Goal: Ask a question

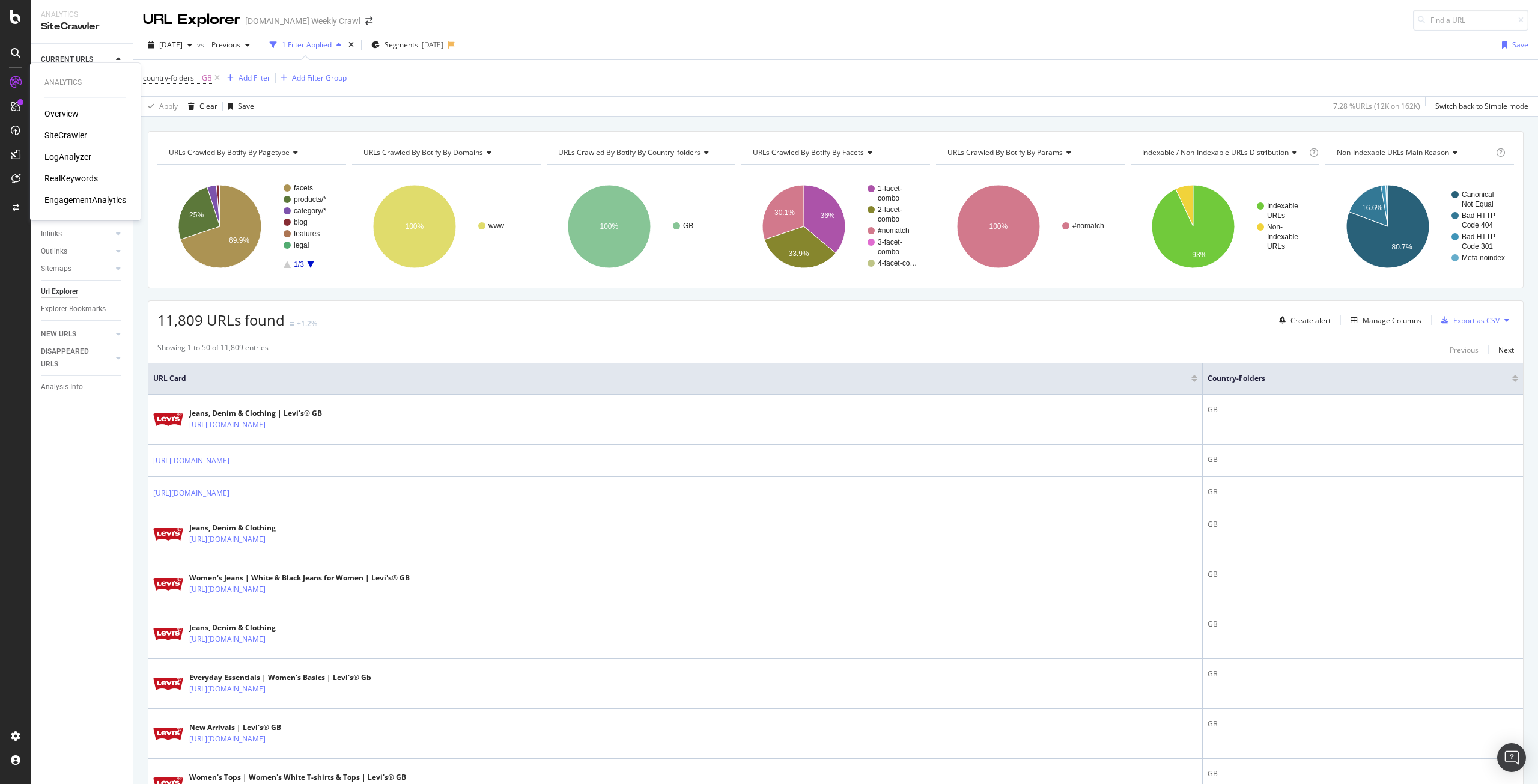
click at [62, 155] on div "LogAnalyzer" at bounding box center [68, 156] width 47 height 12
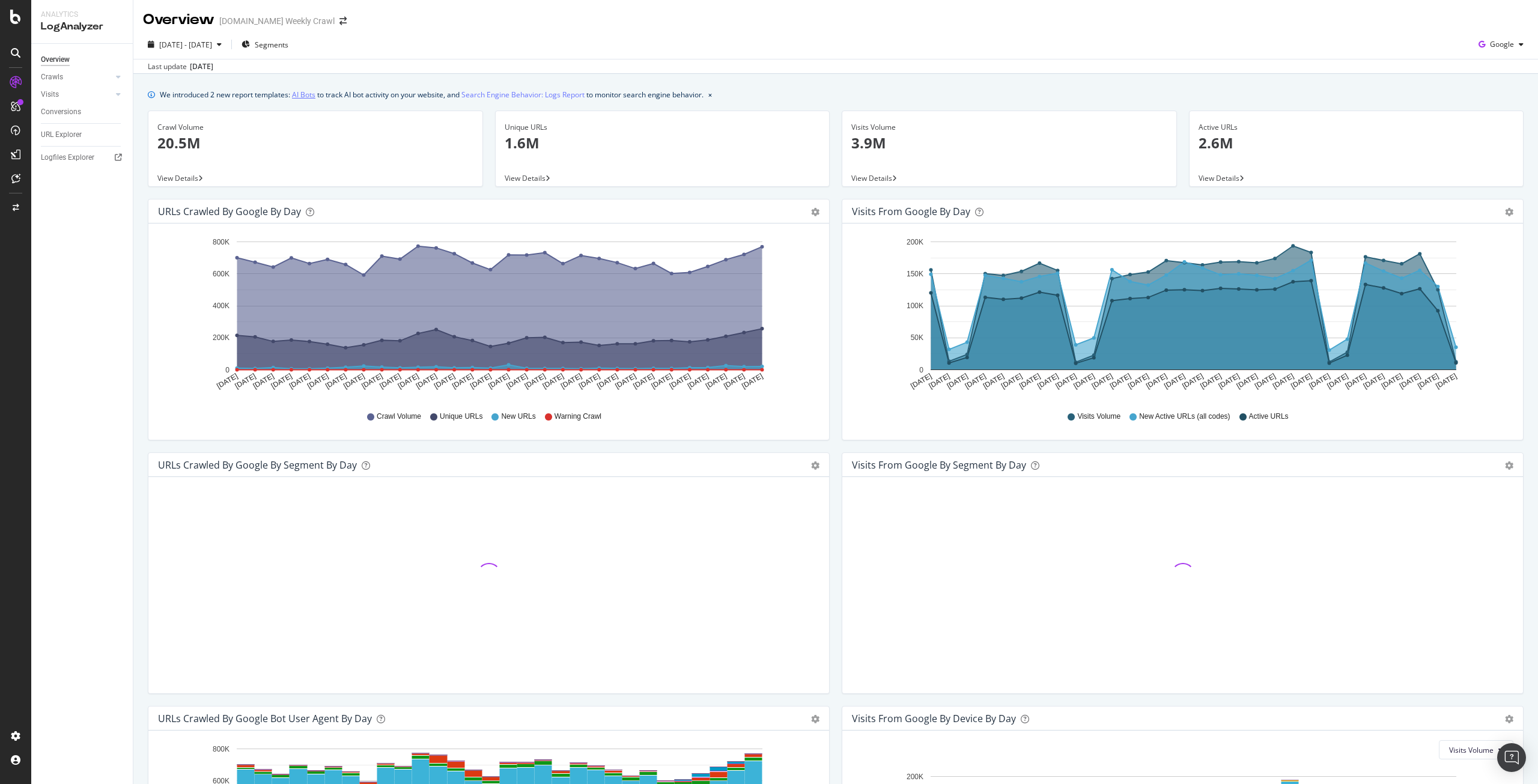
click at [310, 96] on link "AI Bots" at bounding box center [304, 95] width 23 height 12
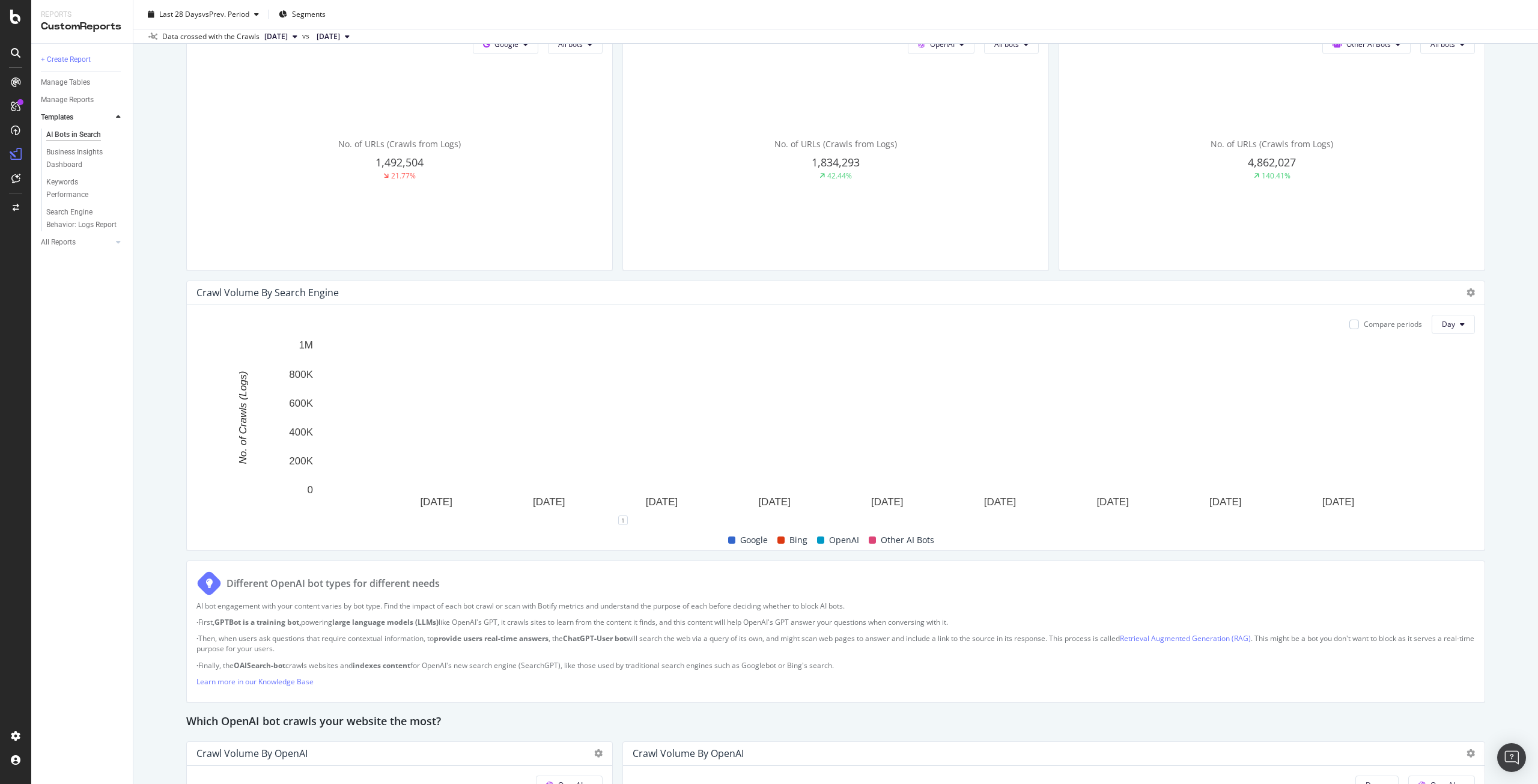
scroll to position [382, 0]
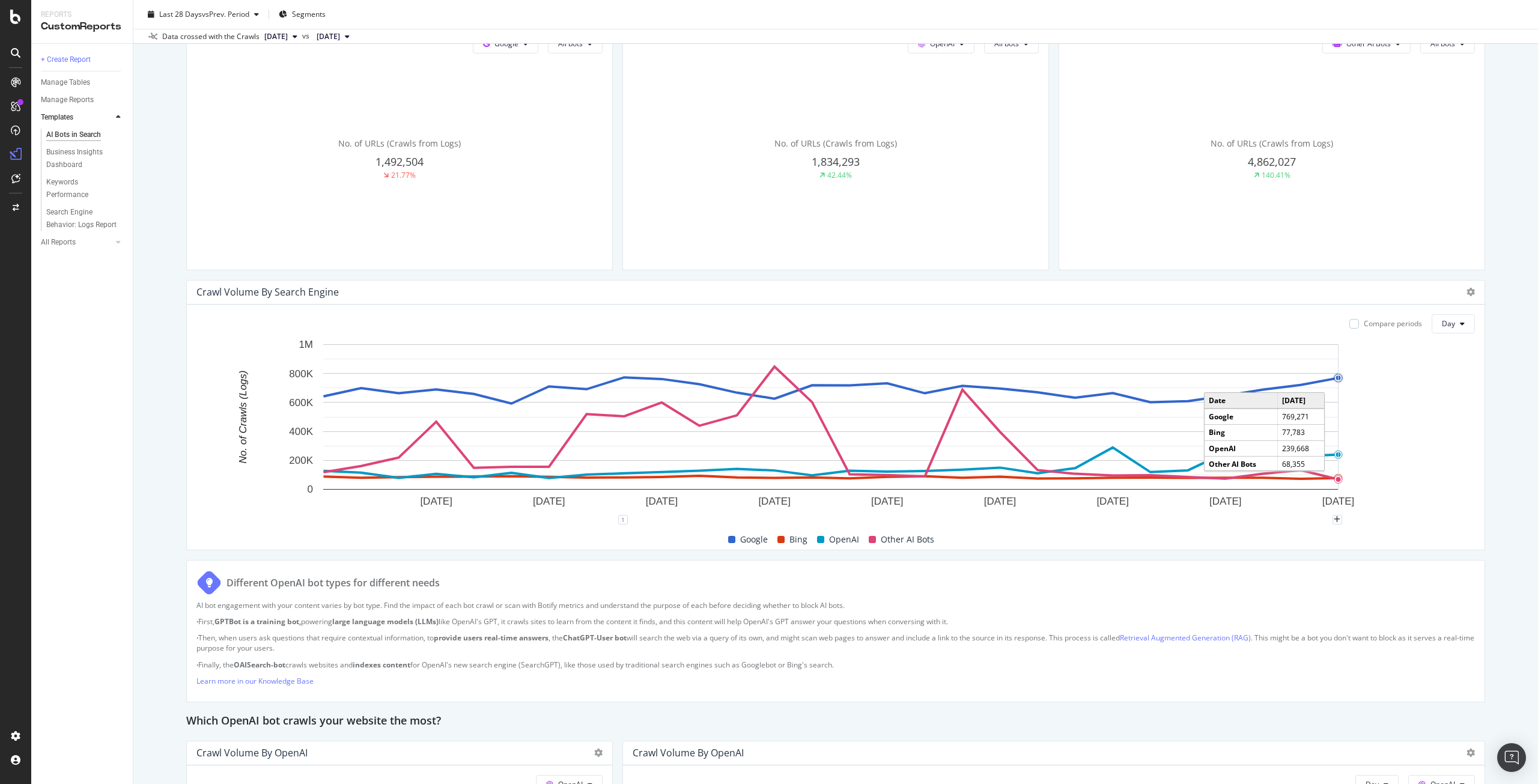
click at [1336, 378] on circle "A chart." at bounding box center [1338, 378] width 8 height 8
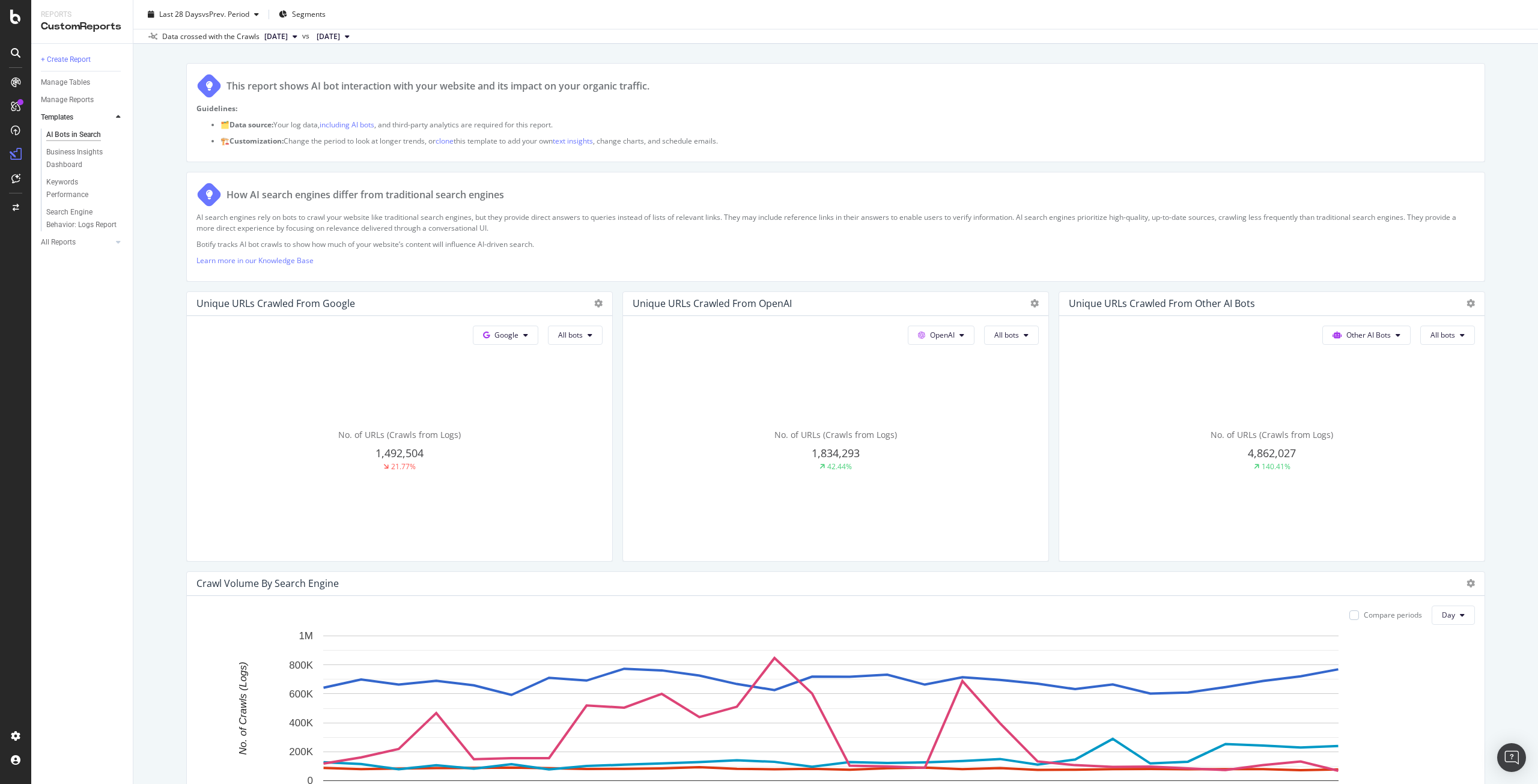
scroll to position [90, 0]
click at [573, 343] on button "All bots" at bounding box center [575, 336] width 54 height 19
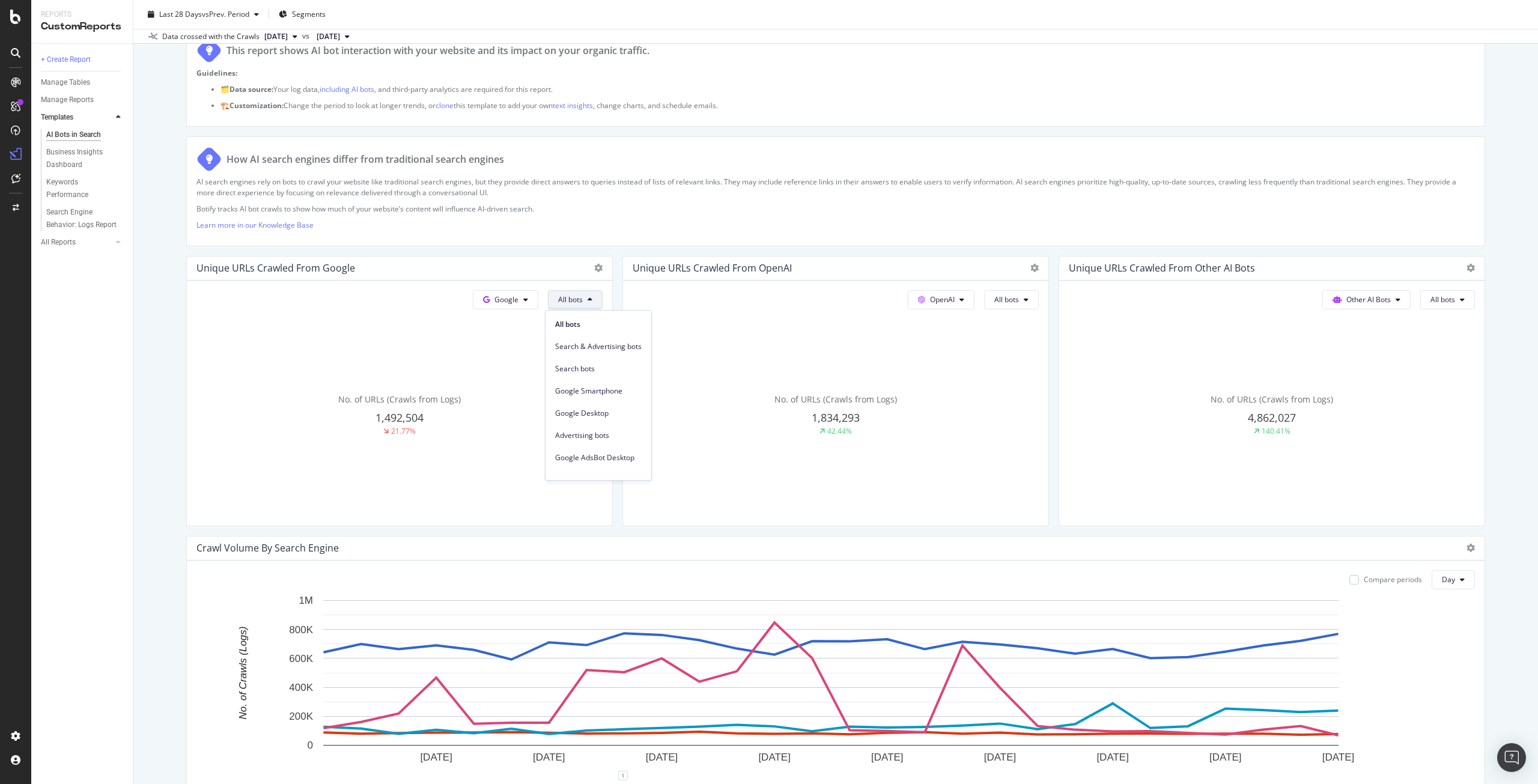
scroll to position [126, 0]
click at [857, 183] on p "AI search engines rely on bots to crawl your website like traditional search en…" at bounding box center [836, 187] width 1279 height 20
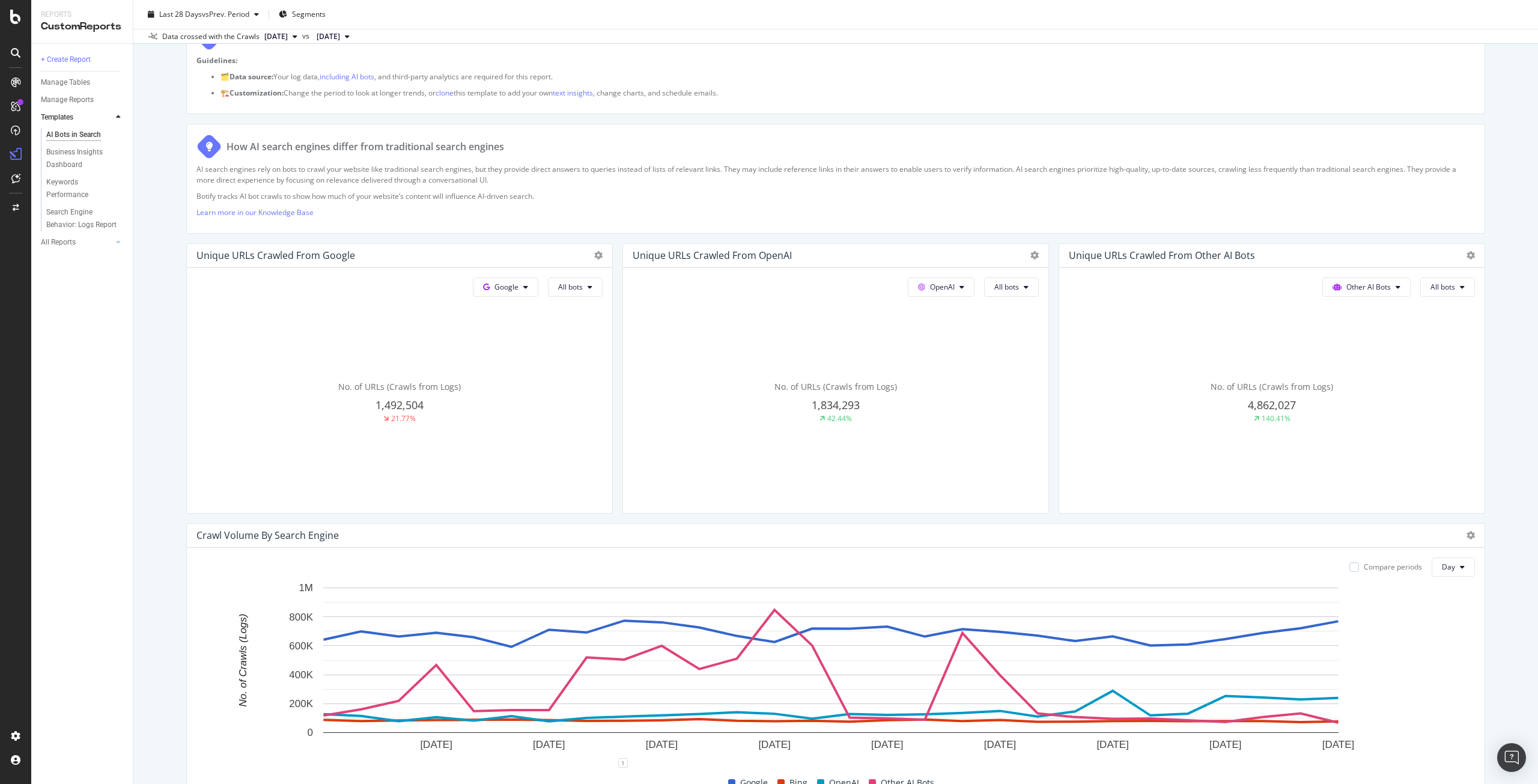
scroll to position [139, 0]
click at [1508, 756] on img "Open Intercom Messenger" at bounding box center [1511, 757] width 15 height 15
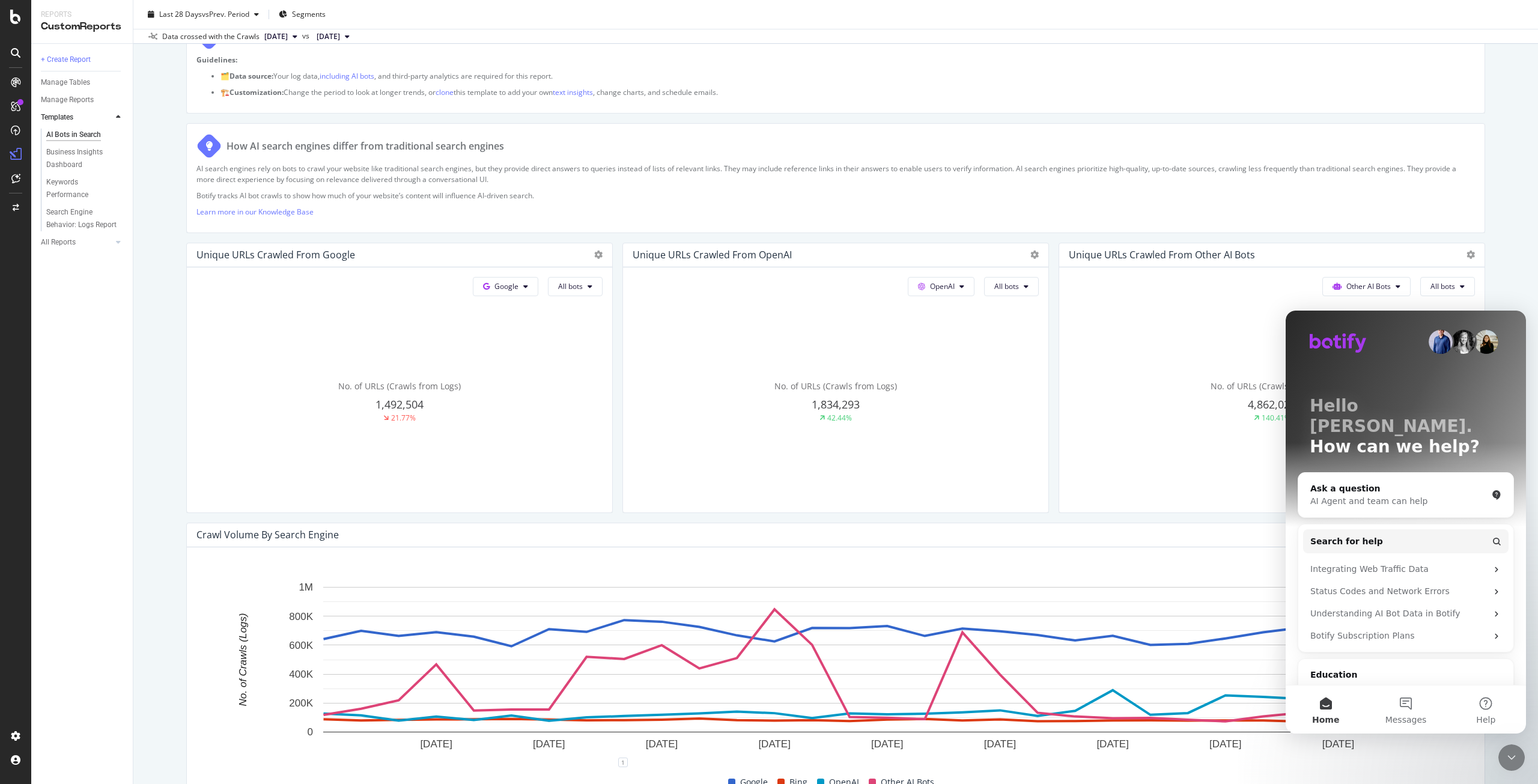
scroll to position [0, 0]
click at [1421, 721] on span "Messages" at bounding box center [1406, 720] width 41 height 9
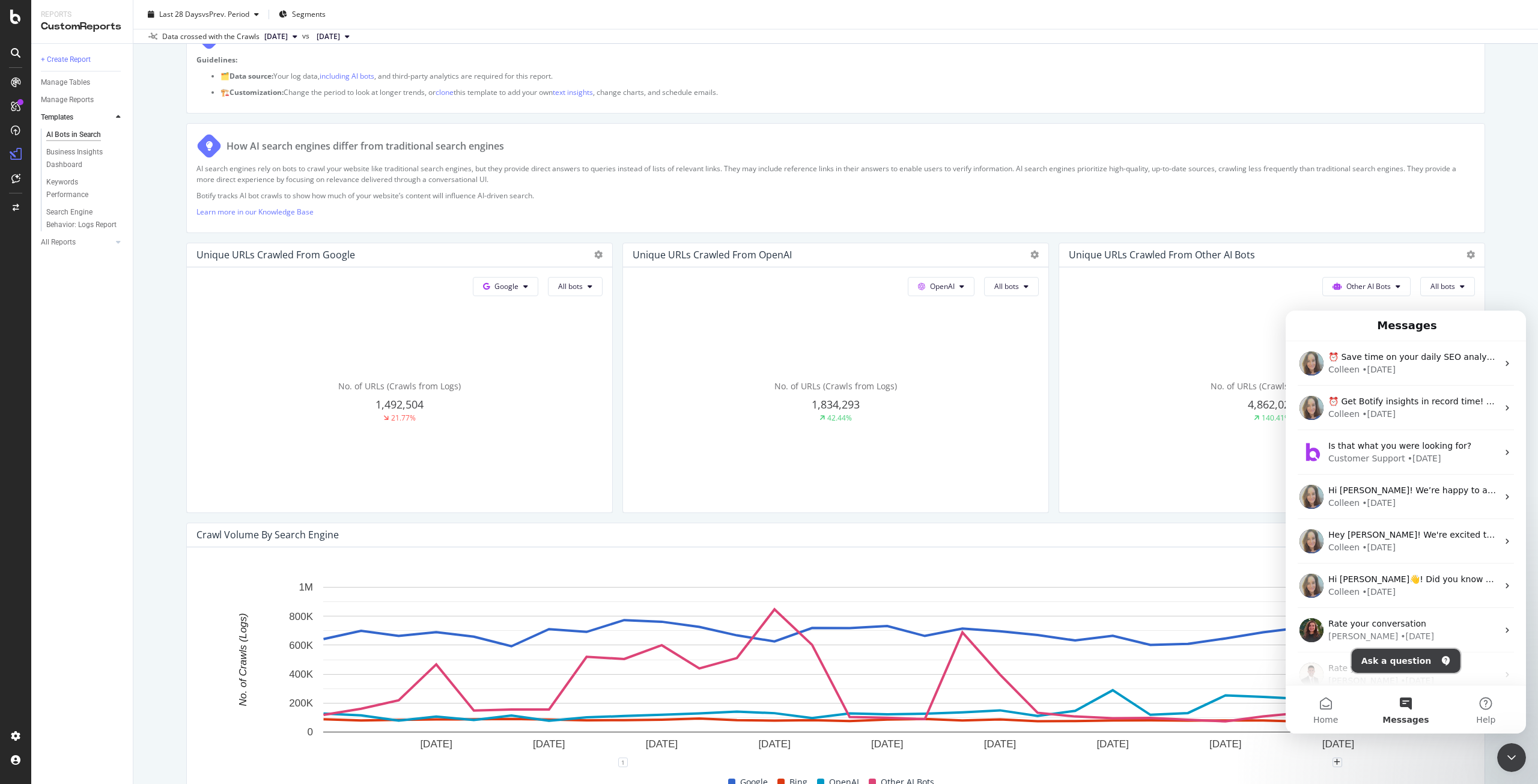
click at [1412, 656] on button "Ask a question" at bounding box center [1406, 660] width 109 height 24
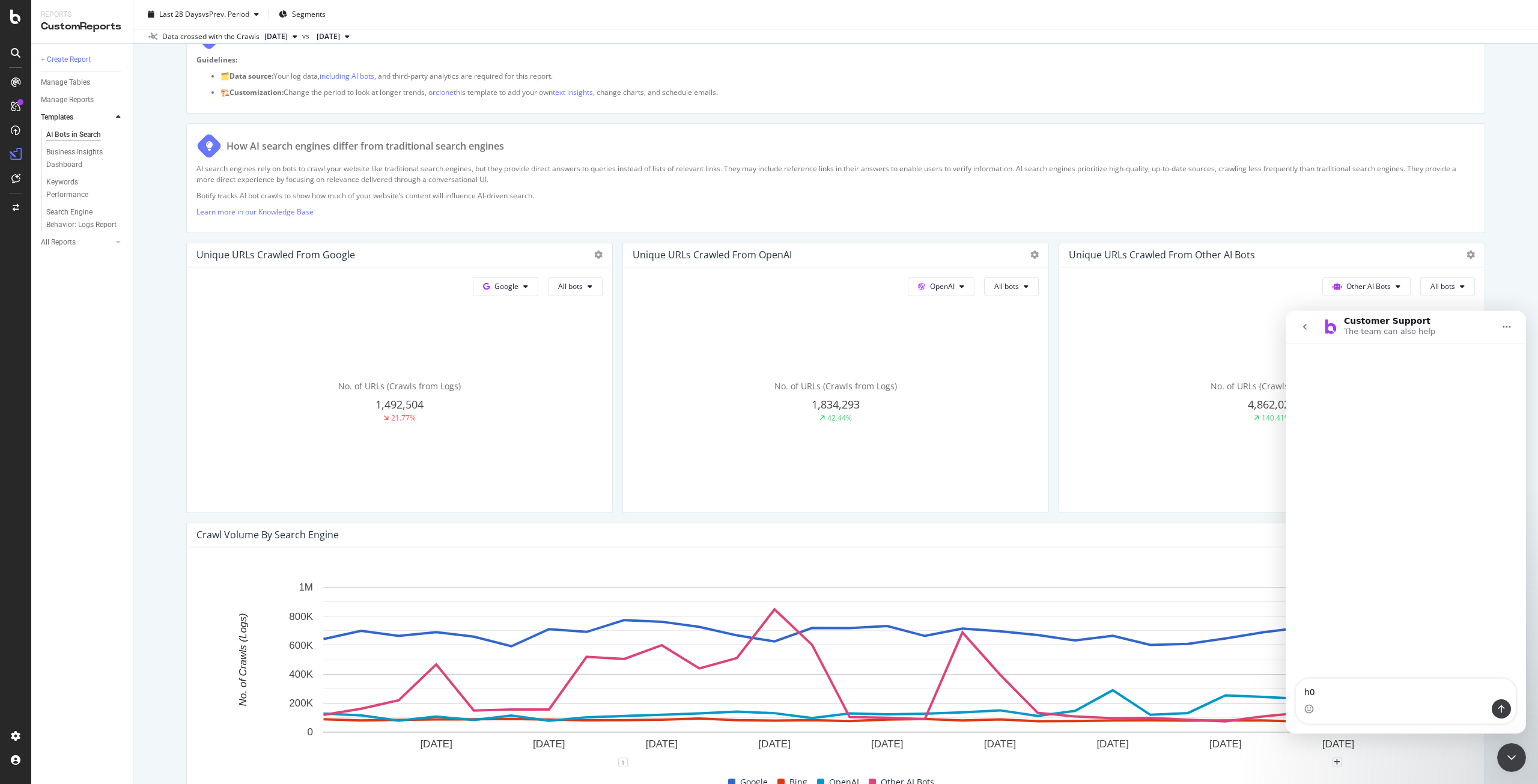
type textarea "h"
click at [1474, 694] on textarea "How are you detecting Google's AI crawls" at bounding box center [1406, 689] width 220 height 20
paste textarea "[URL][DOMAIN_NAME]"
type textarea "How are you detecting Google's AI crawls here [URL][DOMAIN_NAME]"
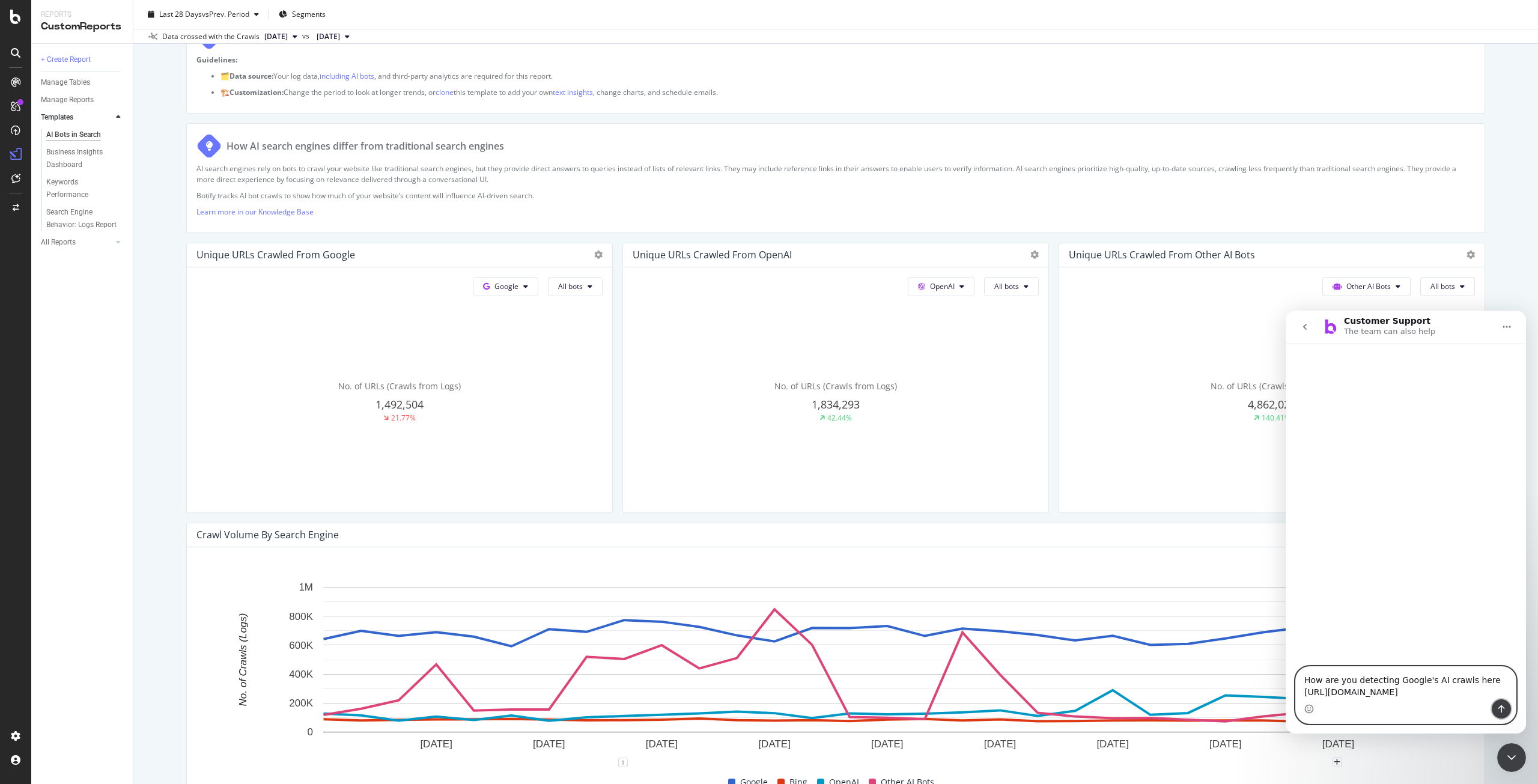
click at [1503, 710] on icon "Send a message…" at bounding box center [1502, 709] width 10 height 10
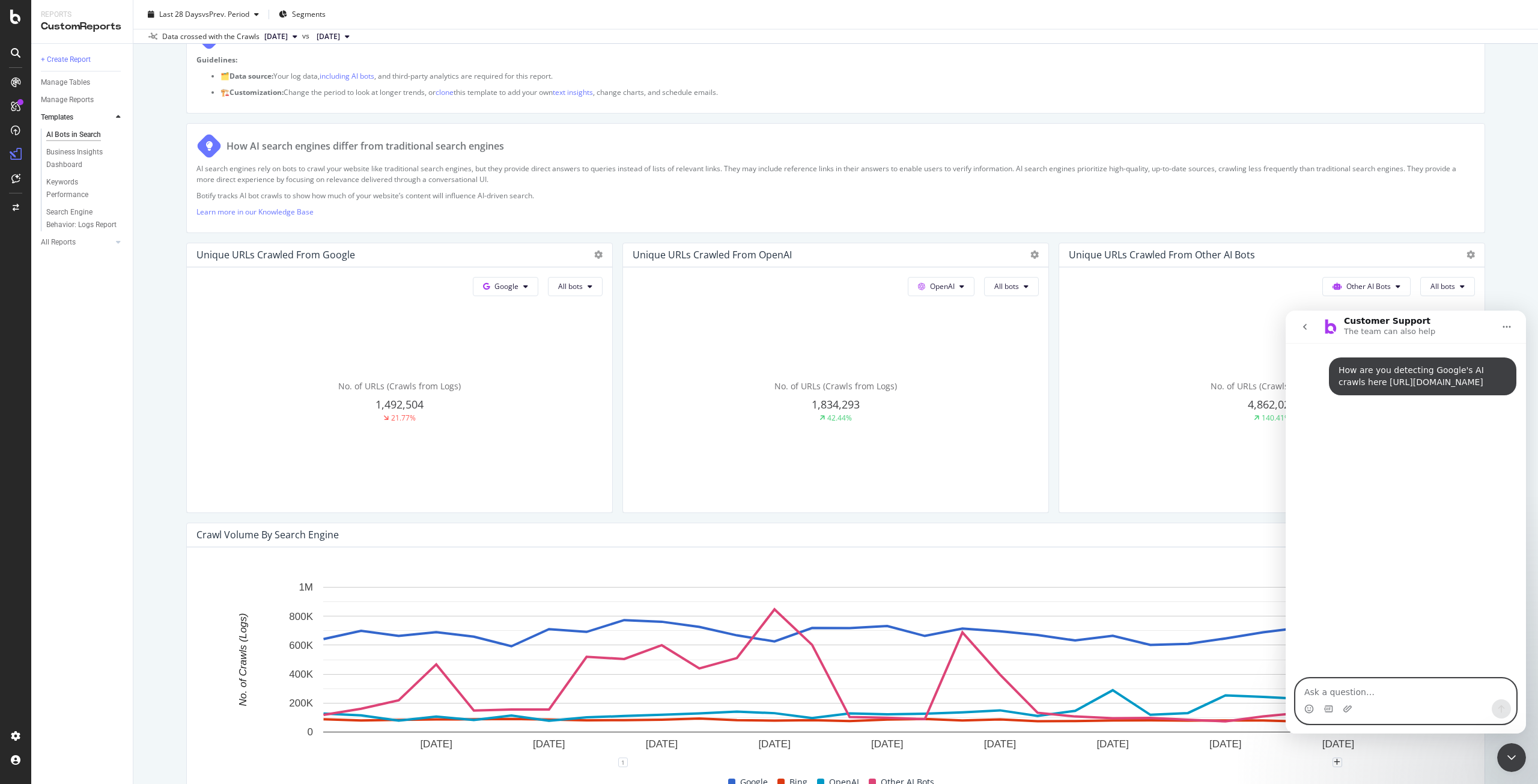
scroll to position [0, 0]
click at [1464, 709] on div "Intercom messenger" at bounding box center [1406, 709] width 220 height 19
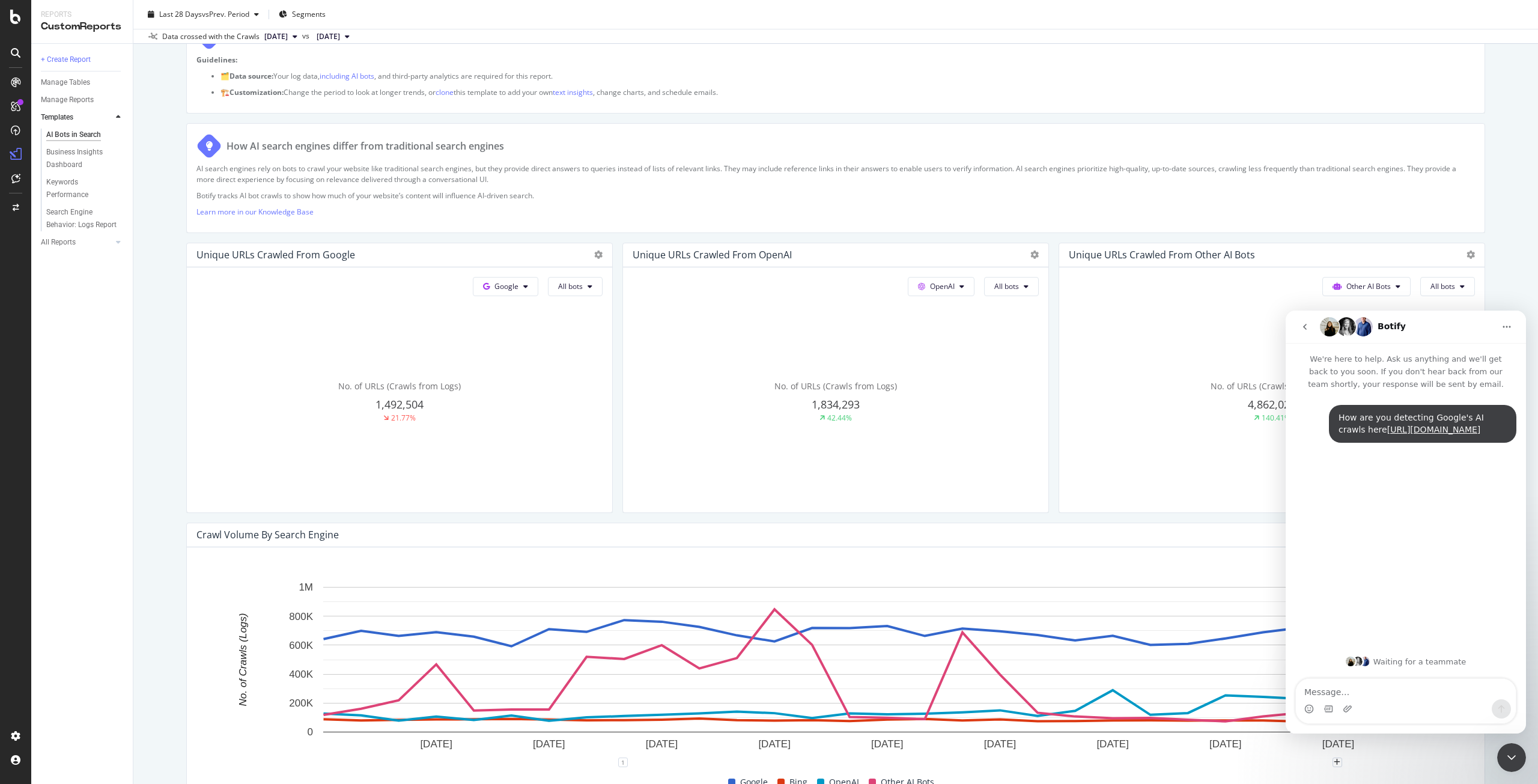
scroll to position [34, 0]
type textarea "is it a specific user agent, IP or behavior"
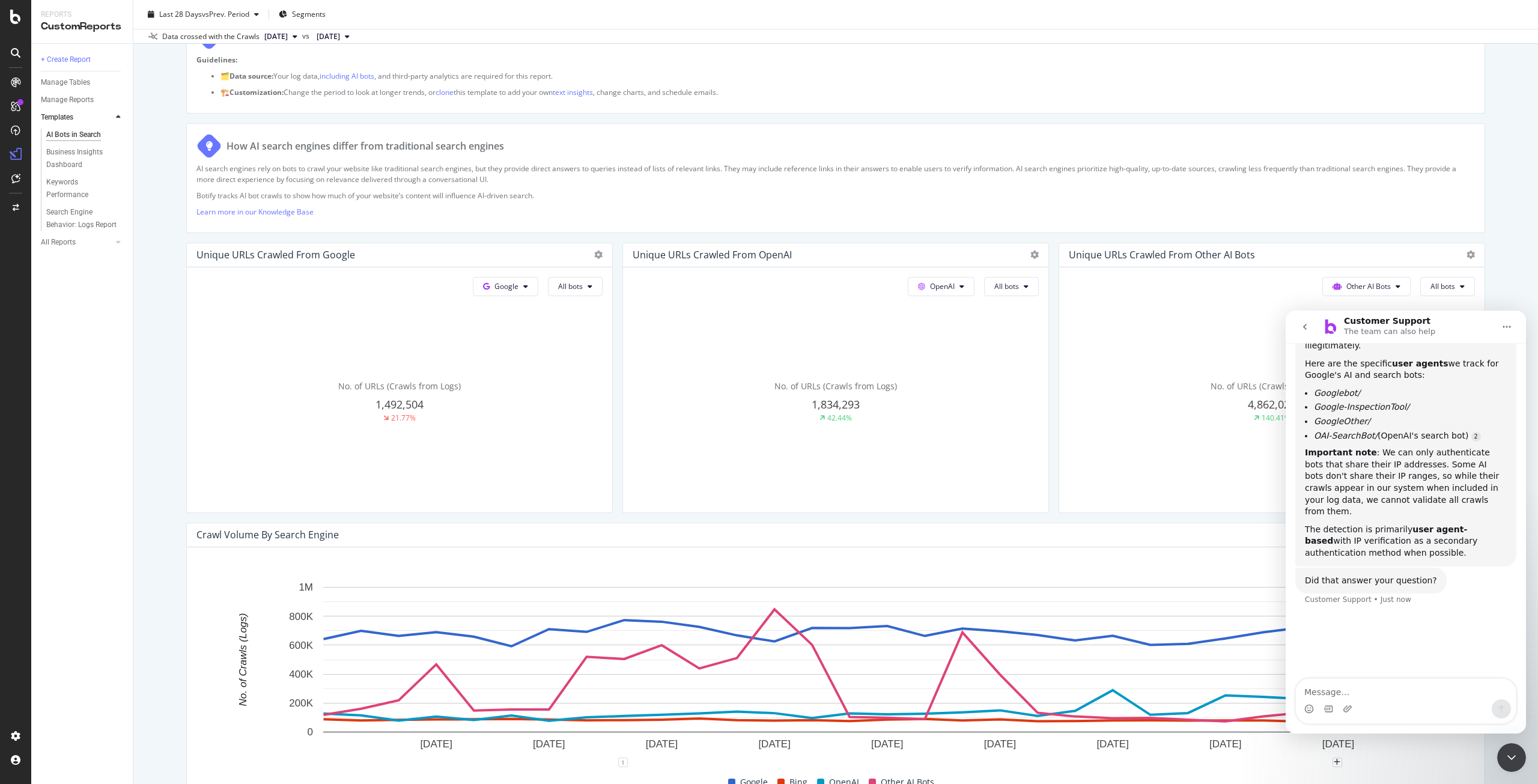
scroll to position [501, 0]
click at [1393, 680] on textarea "Message…" at bounding box center [1406, 689] width 220 height 20
type textarea "d"
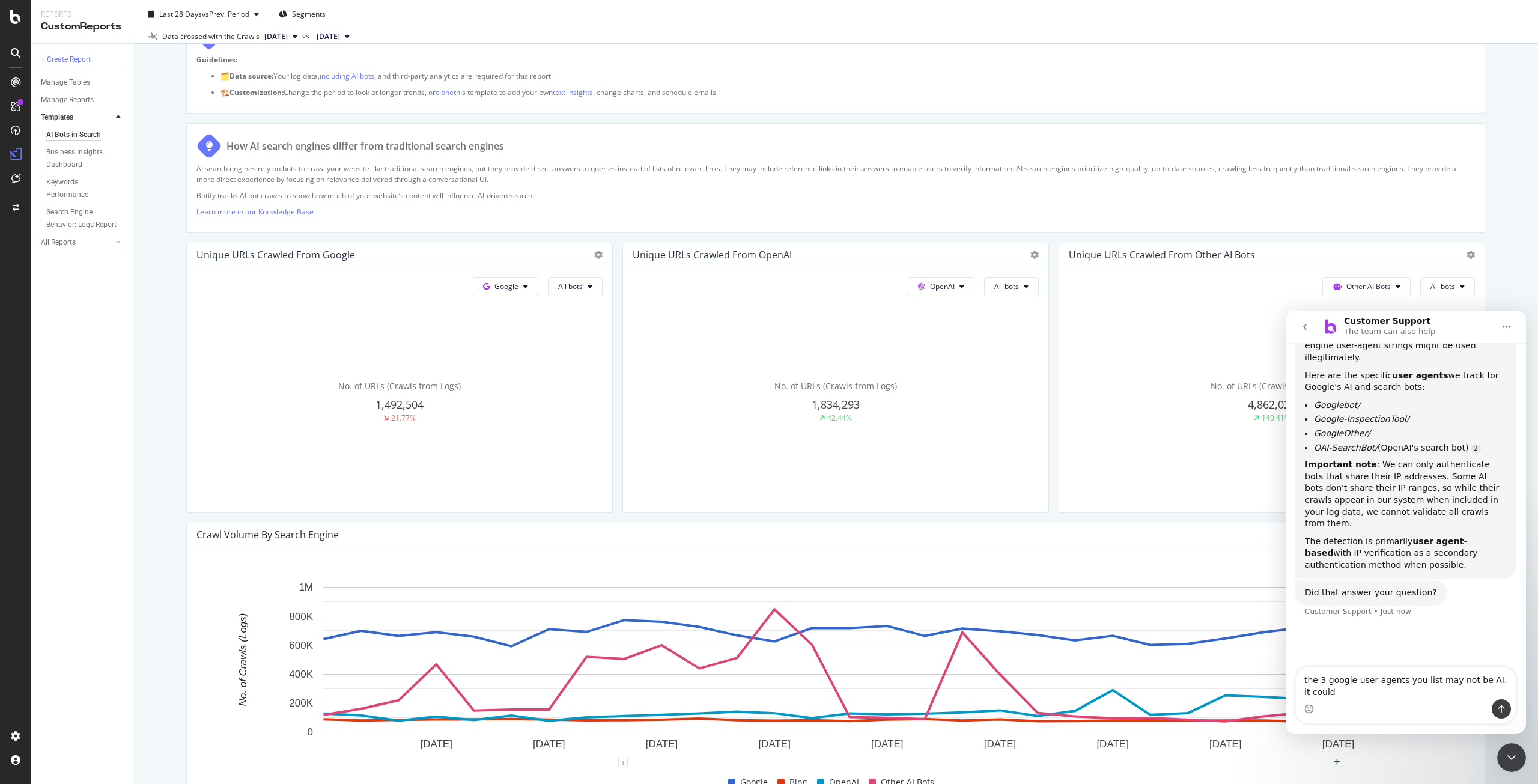
scroll to position [514, 0]
type textarea "the 3 google user agents you list may not be AI. it could be normal crawling an…"
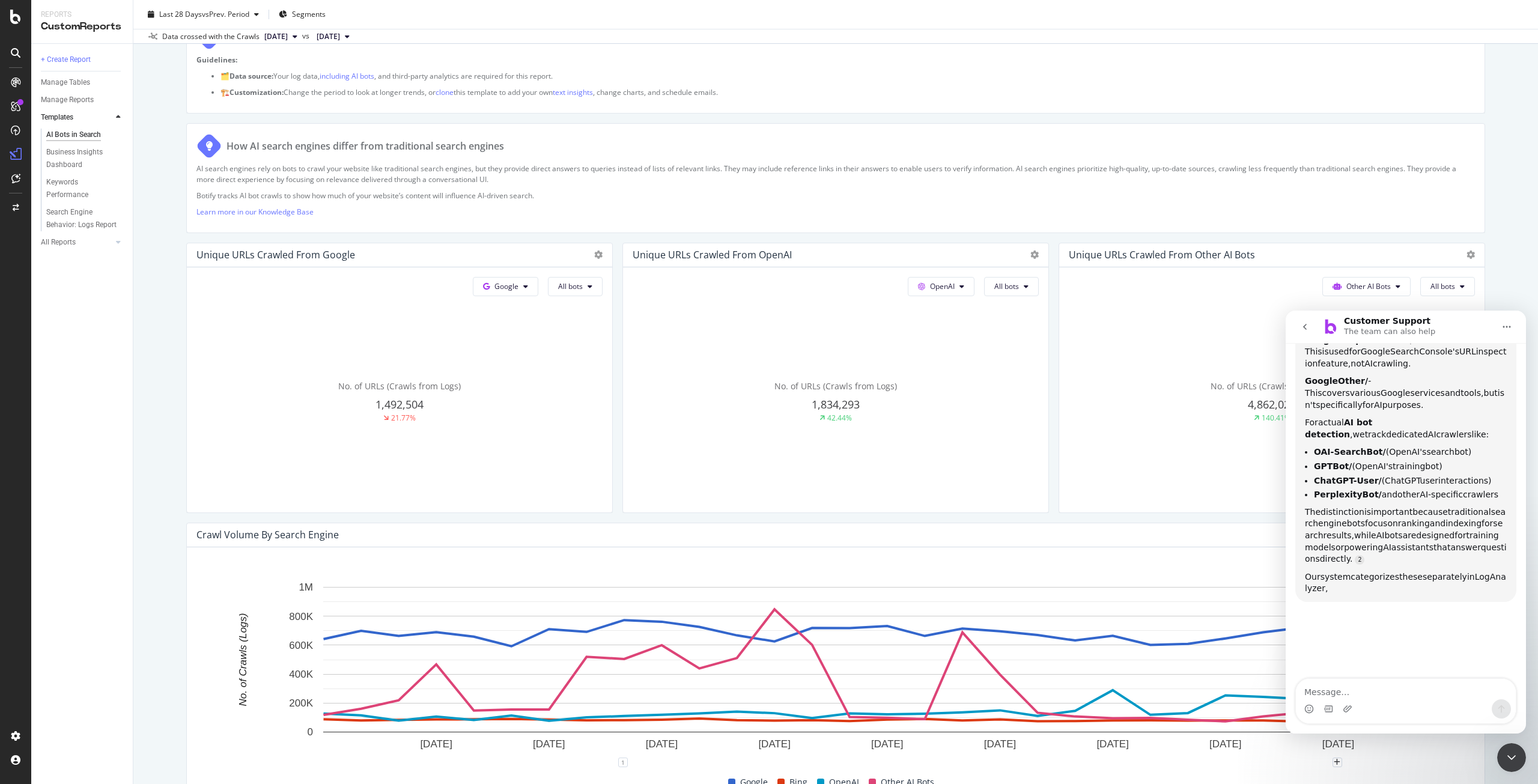
scroll to position [874, 0]
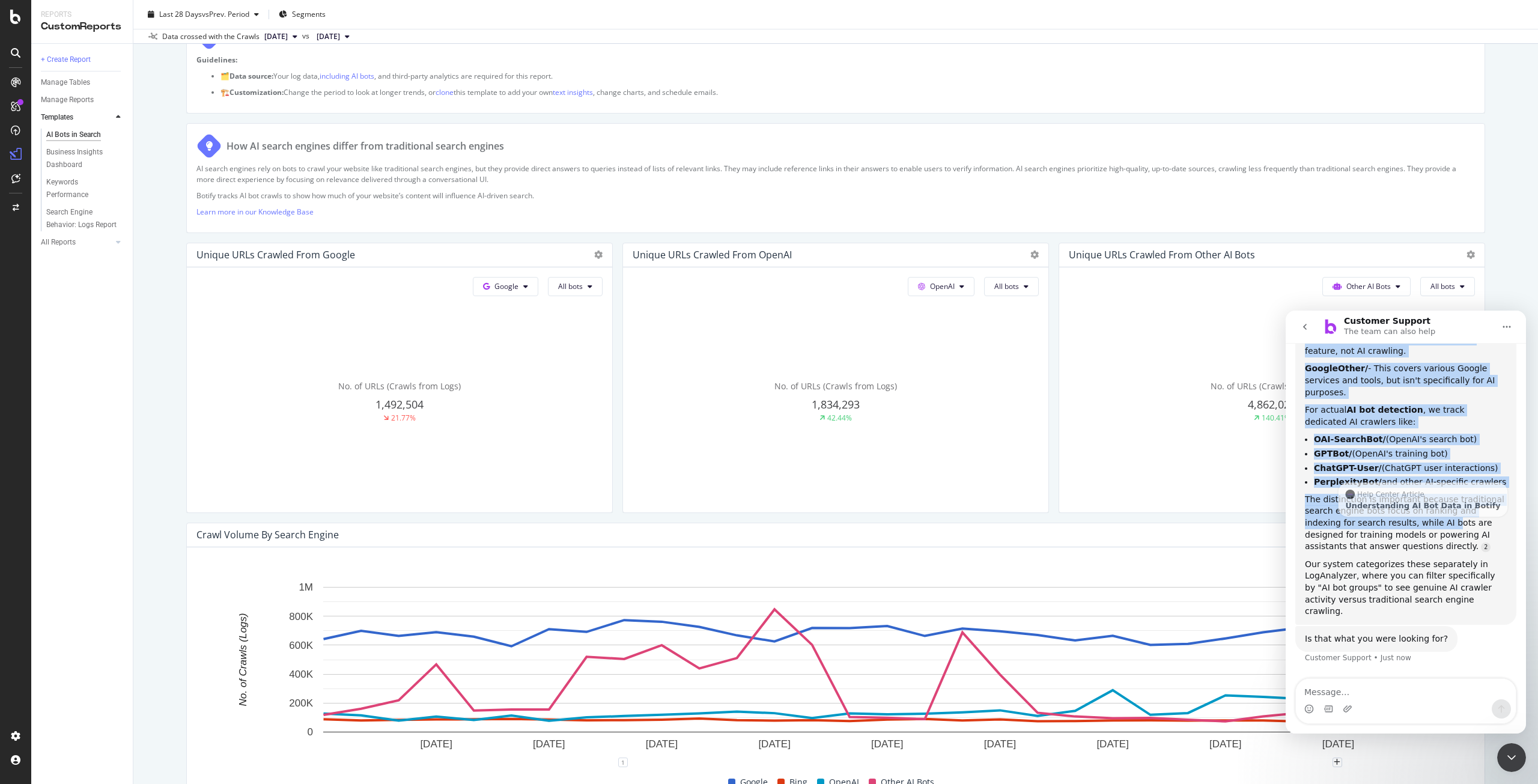
drag, startPoint x: 1378, startPoint y: 358, endPoint x: 1409, endPoint y: 677, distance: 320.5
click at [1409, 618] on div "You're absolutely right! The three Google user agents I mentioned aren't specif…" at bounding box center [1406, 428] width 202 height 378
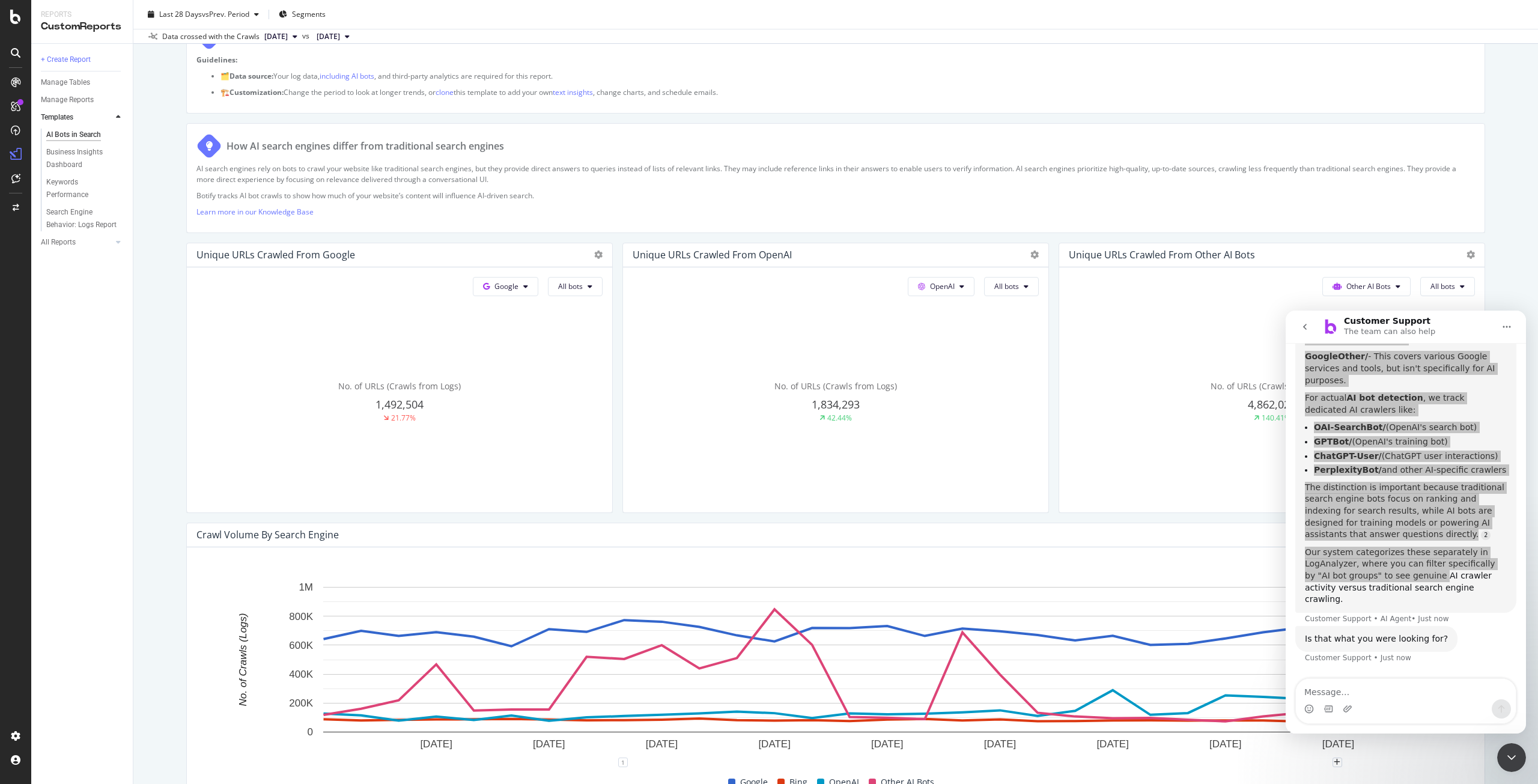
click at [1506, 749] on div "Close Intercom Messenger" at bounding box center [1511, 757] width 29 height 29
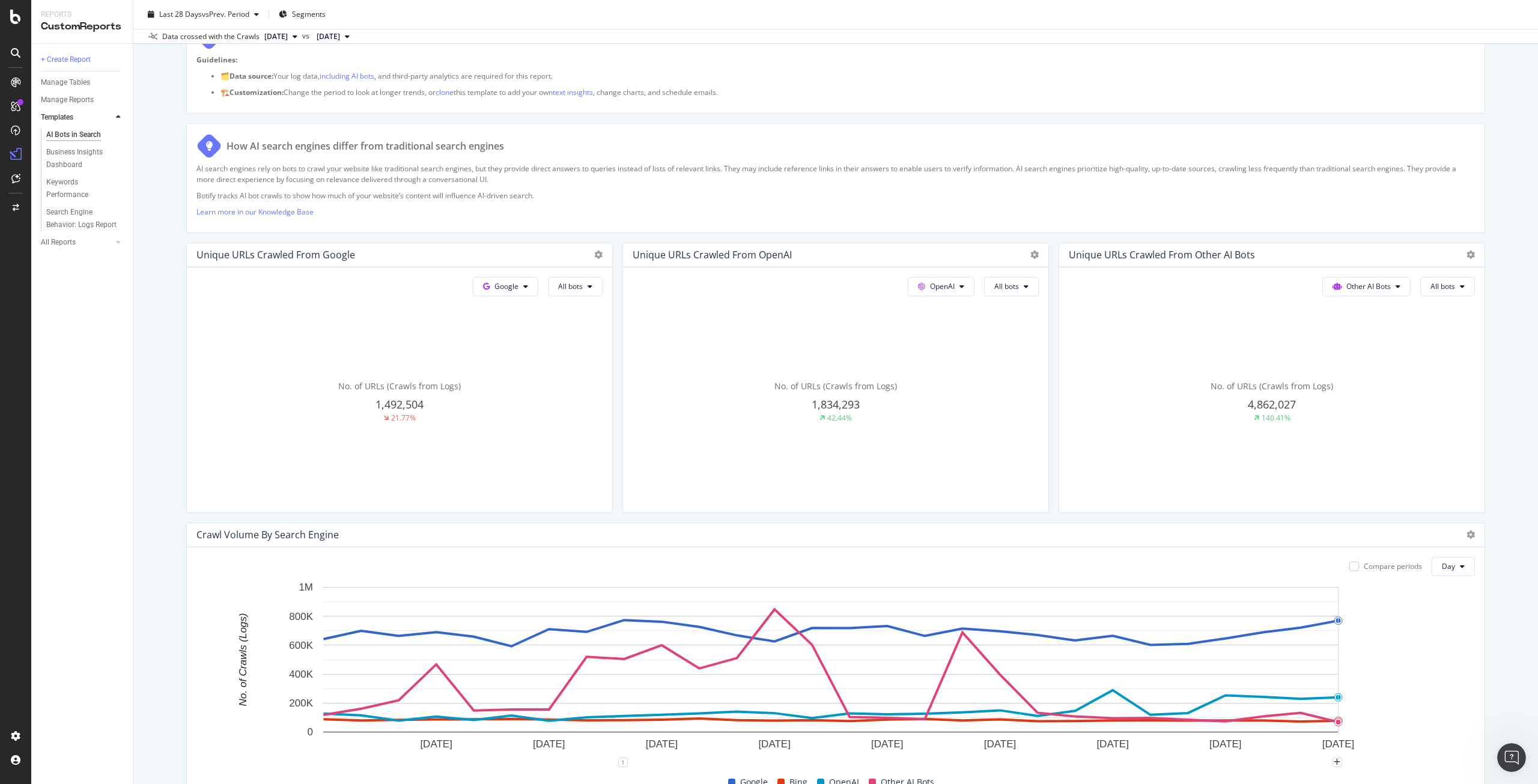
scroll to position [956, 0]
